Goal: Information Seeking & Learning: Find specific fact

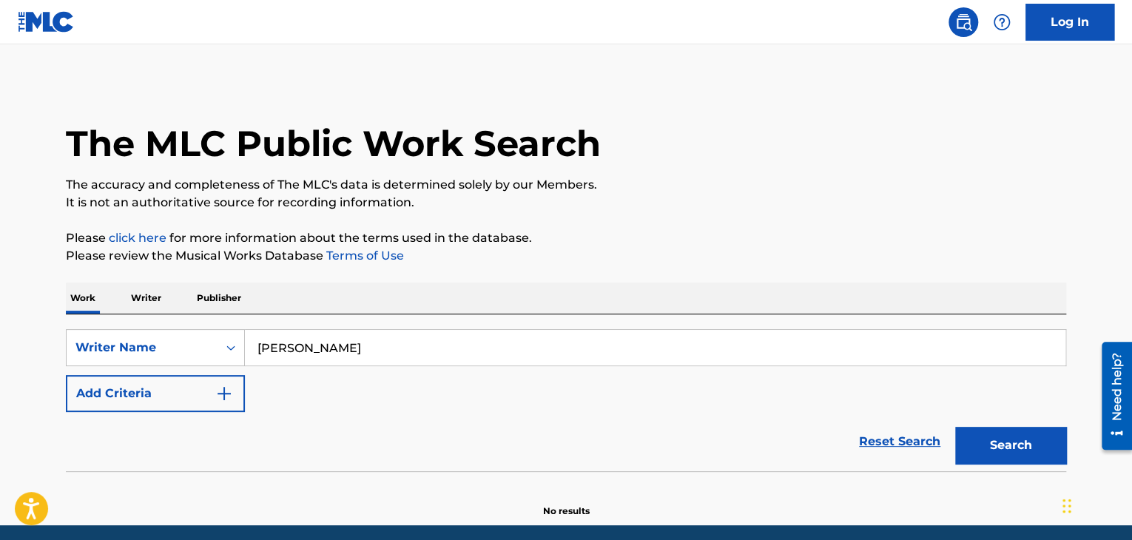
drag, startPoint x: 364, startPoint y: 338, endPoint x: 189, endPoint y: 367, distance: 177.0
click at [189, 367] on div "SearchWithCriteria92715581-b085-4852-88f6-8acd5da11fad Writer Name [PERSON_NAME…" at bounding box center [566, 370] width 1001 height 83
click at [956, 427] on button "Search" at bounding box center [1011, 445] width 111 height 37
drag, startPoint x: 387, startPoint y: 349, endPoint x: 176, endPoint y: 332, distance: 211.6
click at [176, 332] on div "SearchWithCriteria92715581-b085-4852-88f6-8acd5da11fad Writer Name [PERSON_NAME]" at bounding box center [566, 347] width 1001 height 37
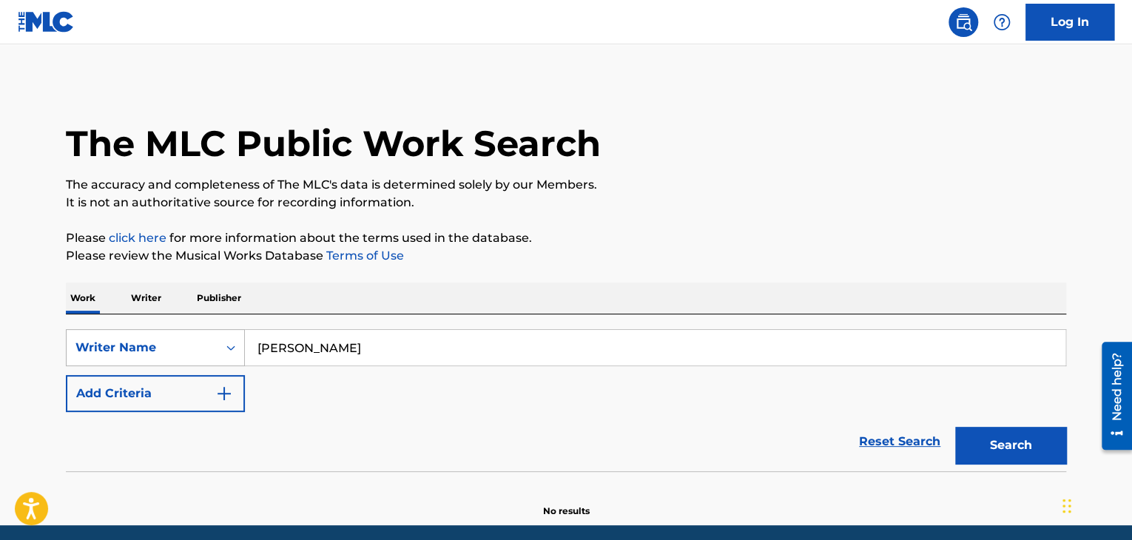
paste input "Sudno"
type input "Sudno"
click at [956, 427] on button "Search" at bounding box center [1011, 445] width 111 height 37
